Goal: Information Seeking & Learning: Understand process/instructions

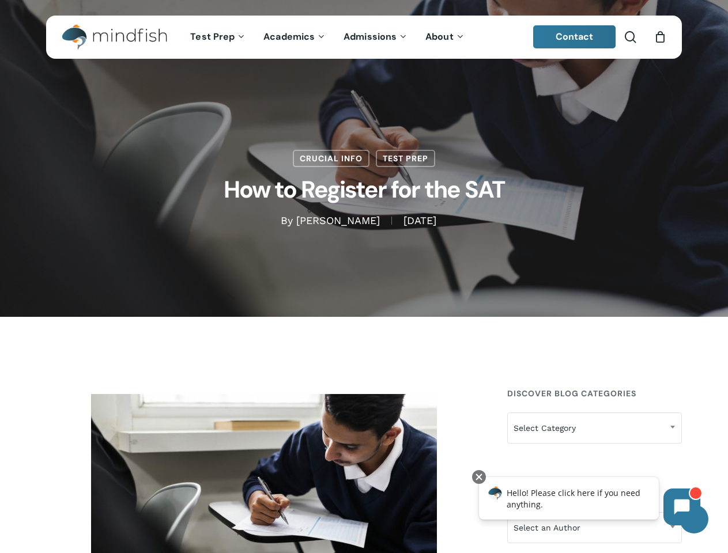
click at [364, 277] on div "Crucial Info Test Prep How to Register for the SAT By [PERSON_NAME] [DATE] [DAT…" at bounding box center [364, 158] width 636 height 317
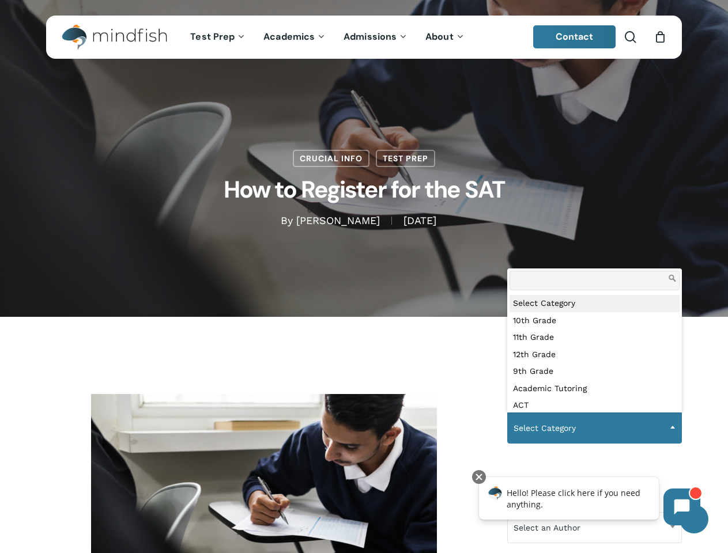
click at [594, 428] on span "Select Category" at bounding box center [595, 428] width 174 height 24
click at [682, 507] on icon at bounding box center [682, 508] width 16 height 16
click at [563, 520] on div "Hello! Please click here if you need anything." at bounding box center [569, 498] width 180 height 43
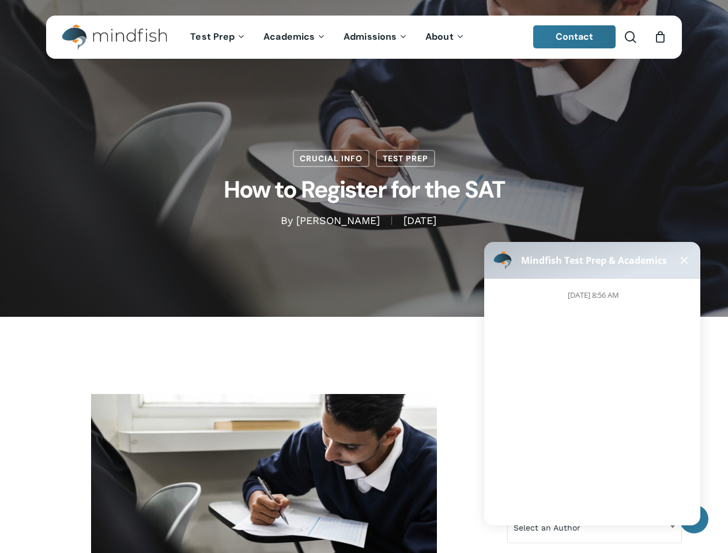
click at [479, 477] on body "Mindfish Test Prep & Academics [DATE] 8:56 AM" at bounding box center [592, 382] width 230 height 302
